Goal: Information Seeking & Learning: Find specific fact

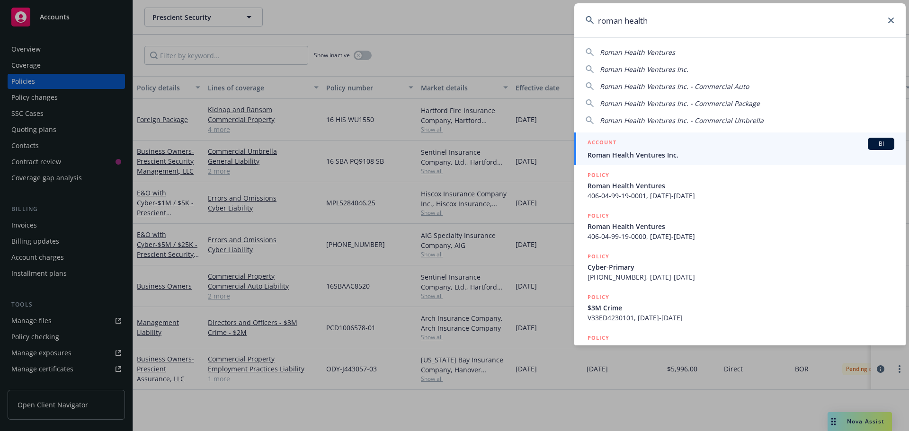
type input "roman health"
click at [677, 145] on div "ACCOUNT BI" at bounding box center [740, 144] width 307 height 12
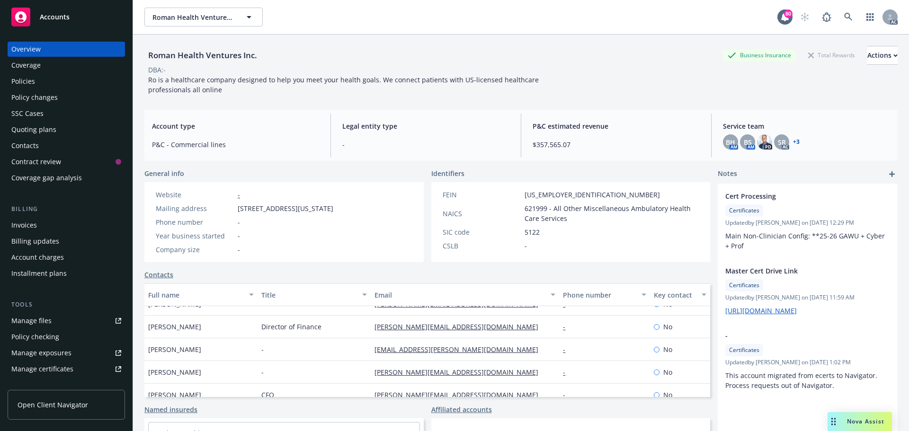
scroll to position [114, 0]
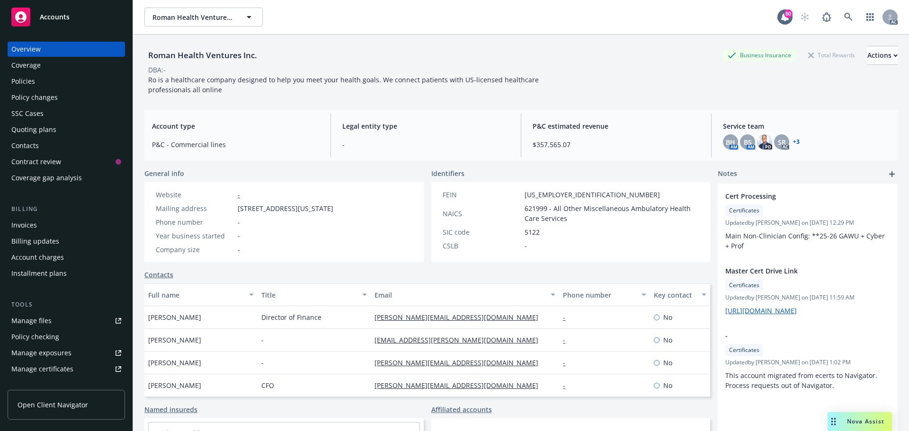
click at [37, 76] on div "Policies" at bounding box center [66, 81] width 110 height 15
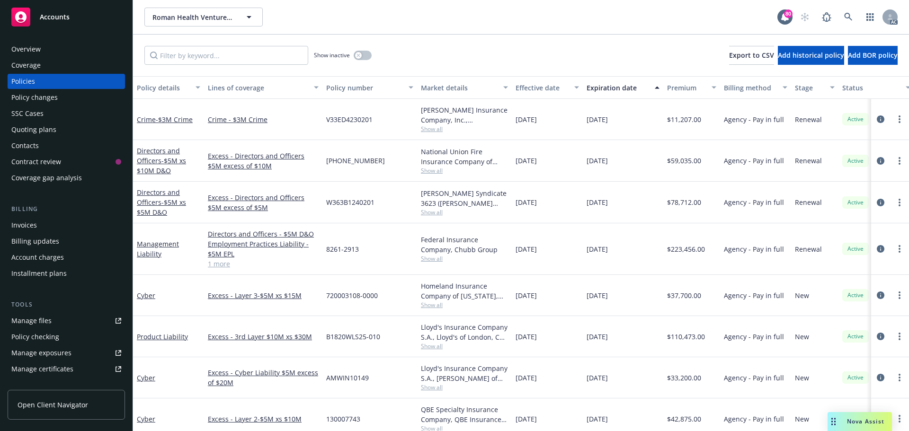
click at [221, 263] on link "1 more" at bounding box center [263, 264] width 111 height 10
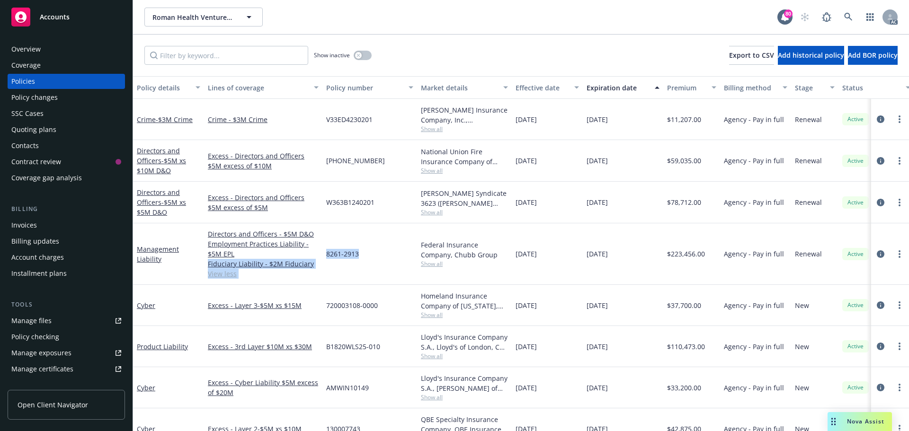
drag, startPoint x: 358, startPoint y: 254, endPoint x: 319, endPoint y: 254, distance: 38.3
click at [319, 254] on div "Management Liability Directors and Officers - $5M D&O Employment Practices Liab…" at bounding box center [589, 254] width 913 height 62
click at [362, 245] on div "8261-2913" at bounding box center [369, 254] width 95 height 62
drag, startPoint x: 364, startPoint y: 253, endPoint x: 337, endPoint y: 251, distance: 27.5
click at [327, 255] on div "8261-2913" at bounding box center [369, 254] width 95 height 62
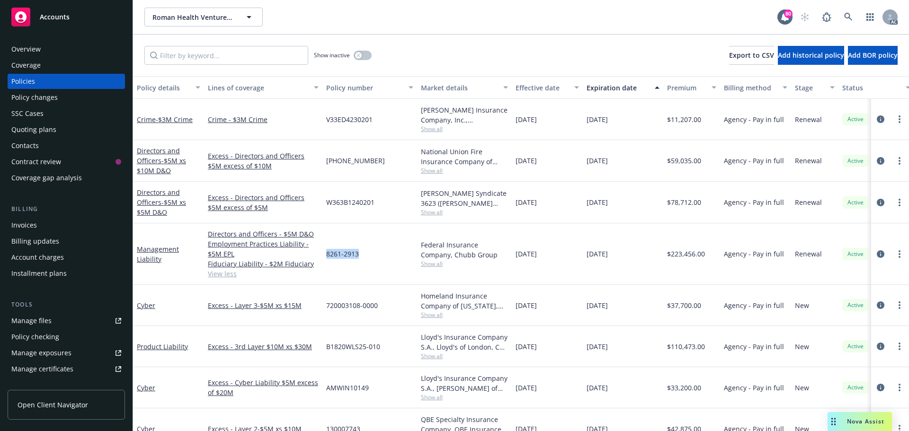
copy span "8261-2913"
click at [426, 265] on span "Show all" at bounding box center [464, 264] width 87 height 8
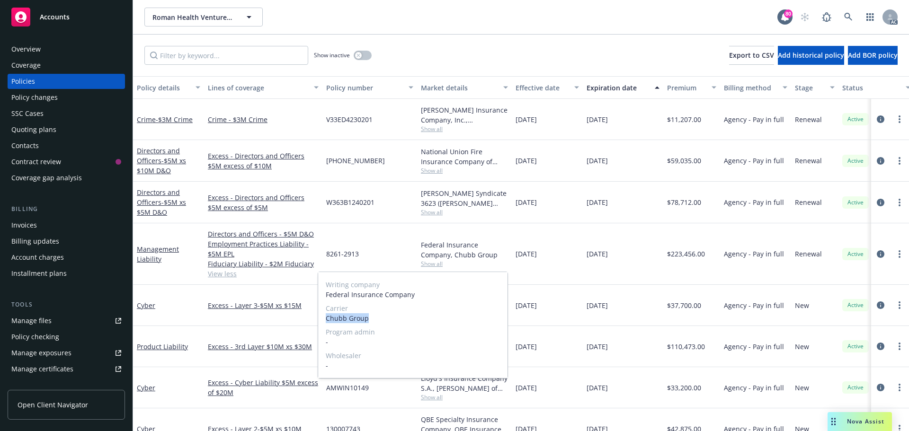
drag, startPoint x: 374, startPoint y: 319, endPoint x: 325, endPoint y: 319, distance: 48.7
click at [325, 319] on div "Writing company Federal Insurance Company Carrier Chubb Group Program admin - W…" at bounding box center [412, 325] width 189 height 106
copy span "Chubb Group"
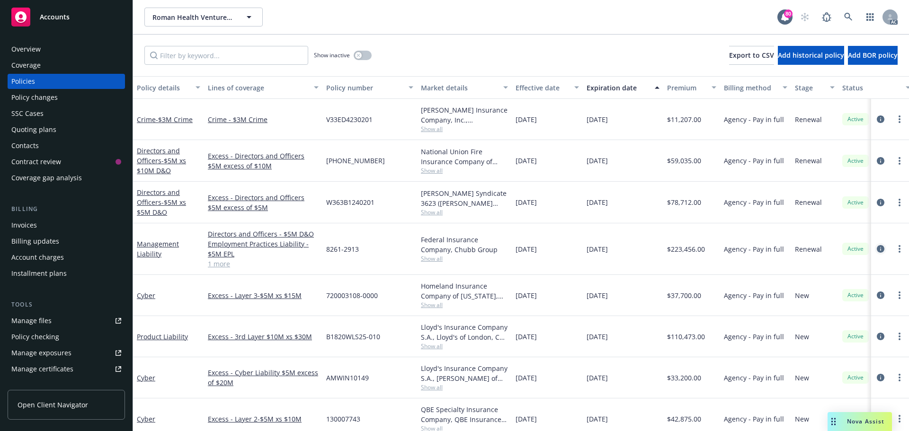
click at [876, 248] on icon "circleInformation" at bounding box center [880, 249] width 8 height 8
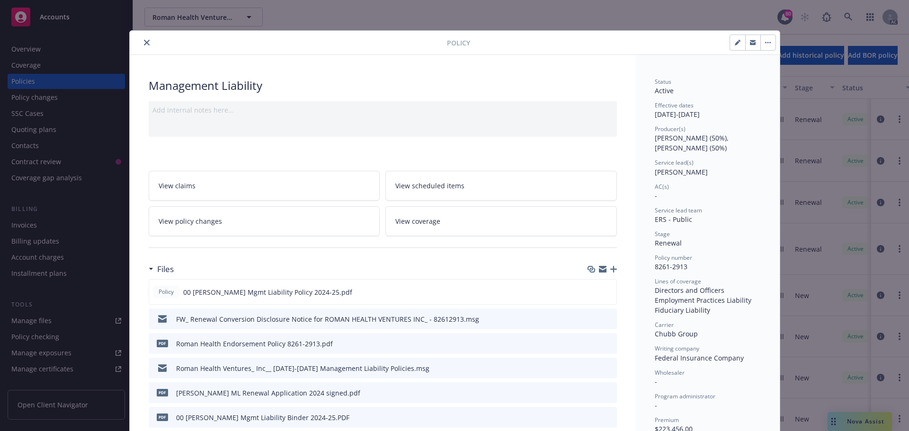
click at [146, 43] on button "close" at bounding box center [146, 42] width 11 height 11
